Goal: Find specific page/section: Find specific page/section

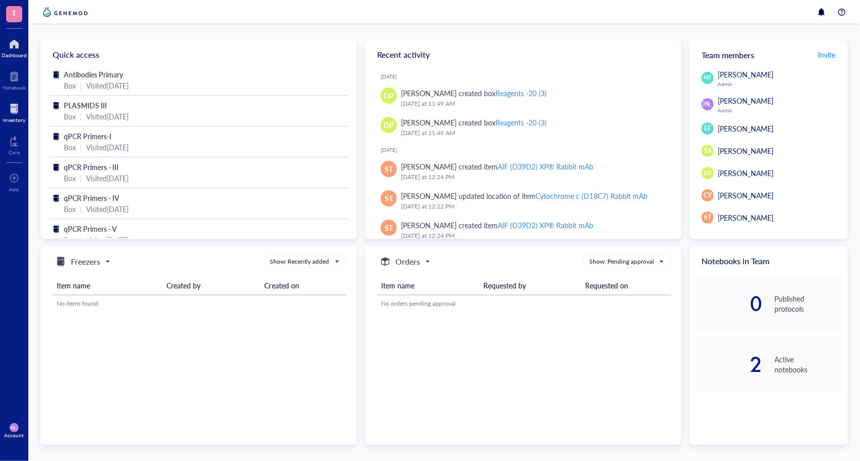
click at [19, 101] on div at bounding box center [14, 109] width 22 height 16
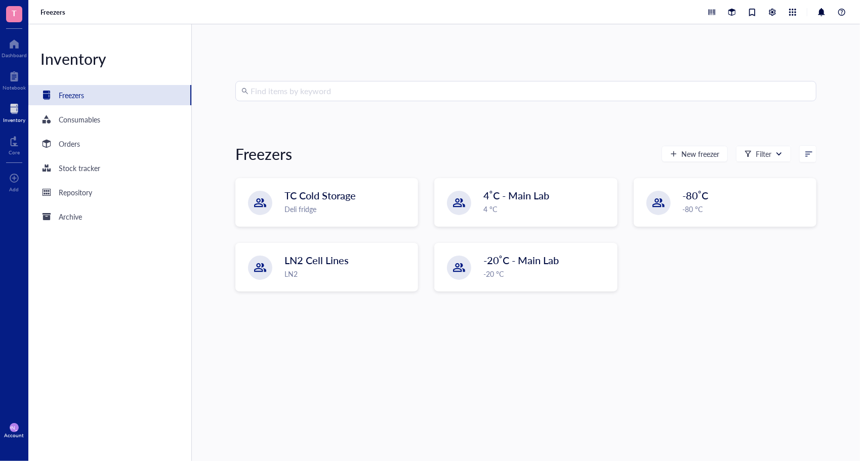
click at [302, 96] on input "search" at bounding box center [531, 90] width 560 height 19
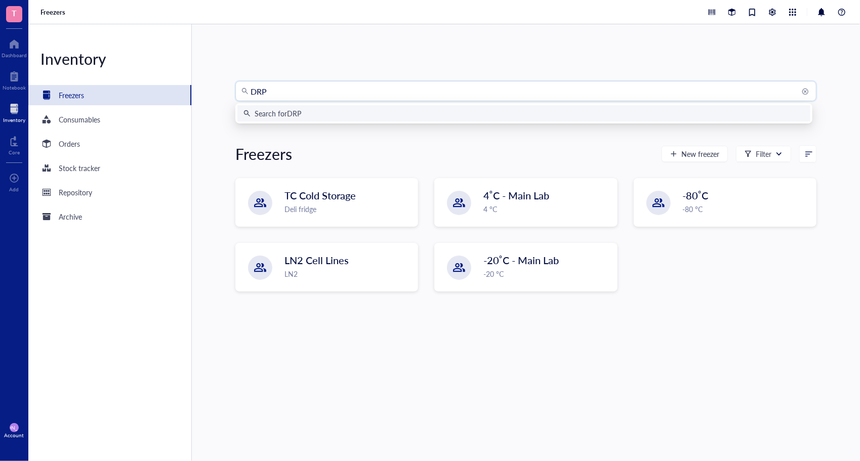
type input "DRP1"
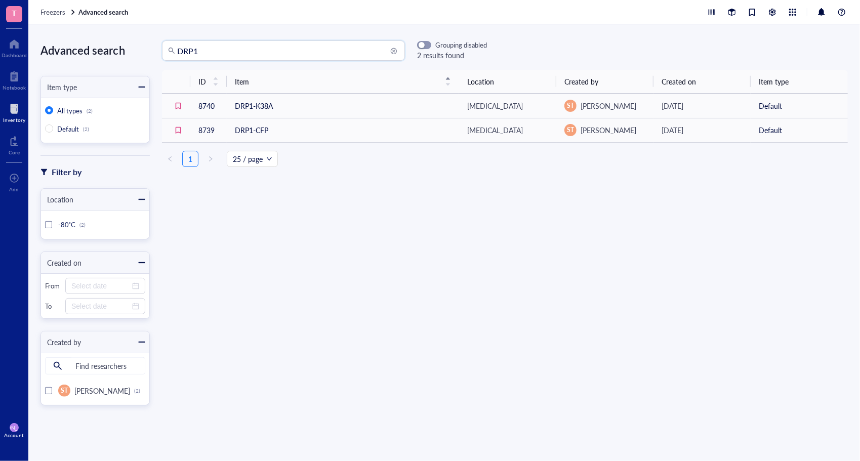
click at [228, 51] on input "DRP1" at bounding box center [288, 50] width 222 height 19
click at [193, 43] on input "DRP1" at bounding box center [288, 50] width 222 height 19
click at [166, 49] on div "DRP1" at bounding box center [283, 50] width 243 height 20
